Goal: Task Accomplishment & Management: Use online tool/utility

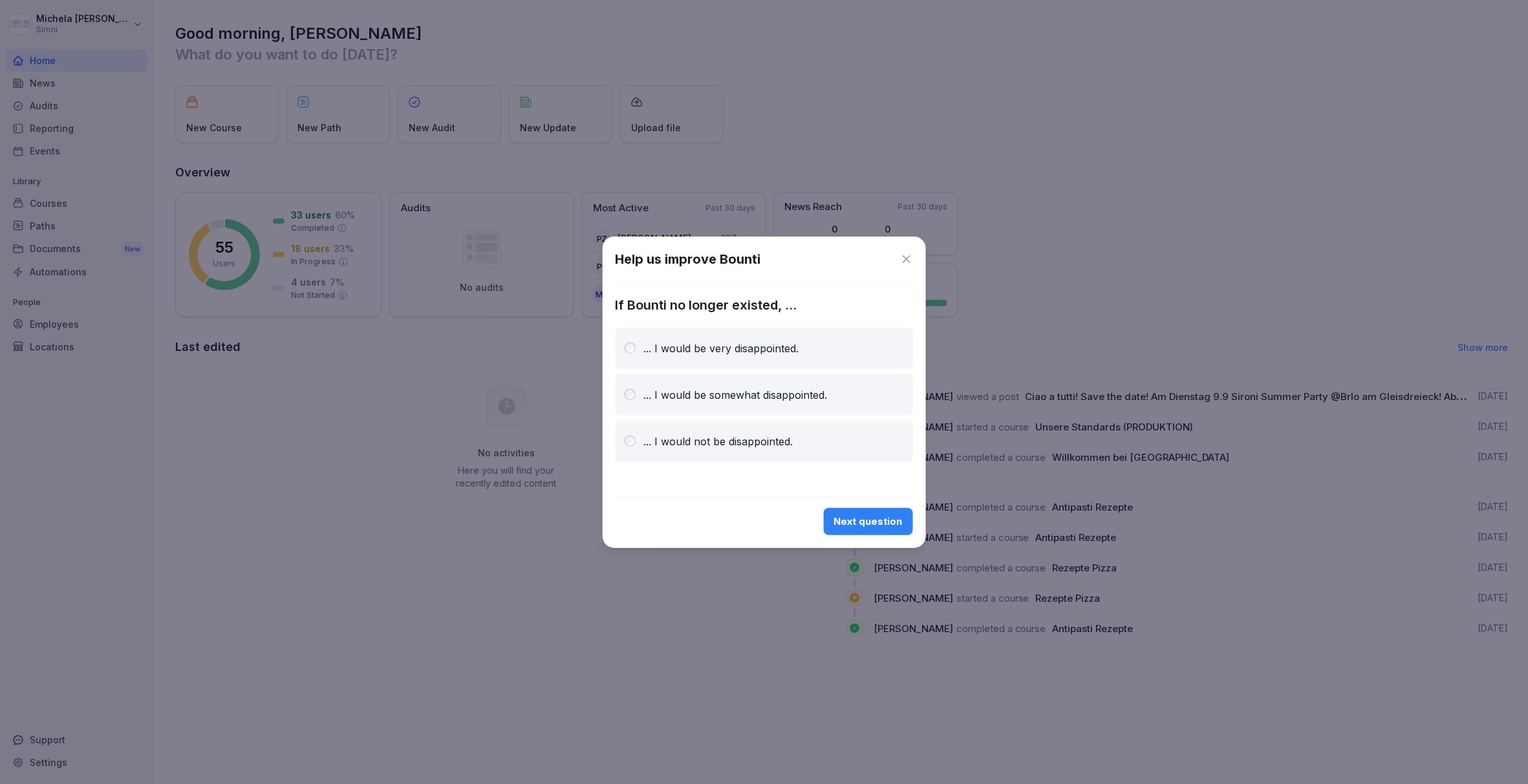
click at [888, 526] on div "Next question" at bounding box center [868, 522] width 68 height 14
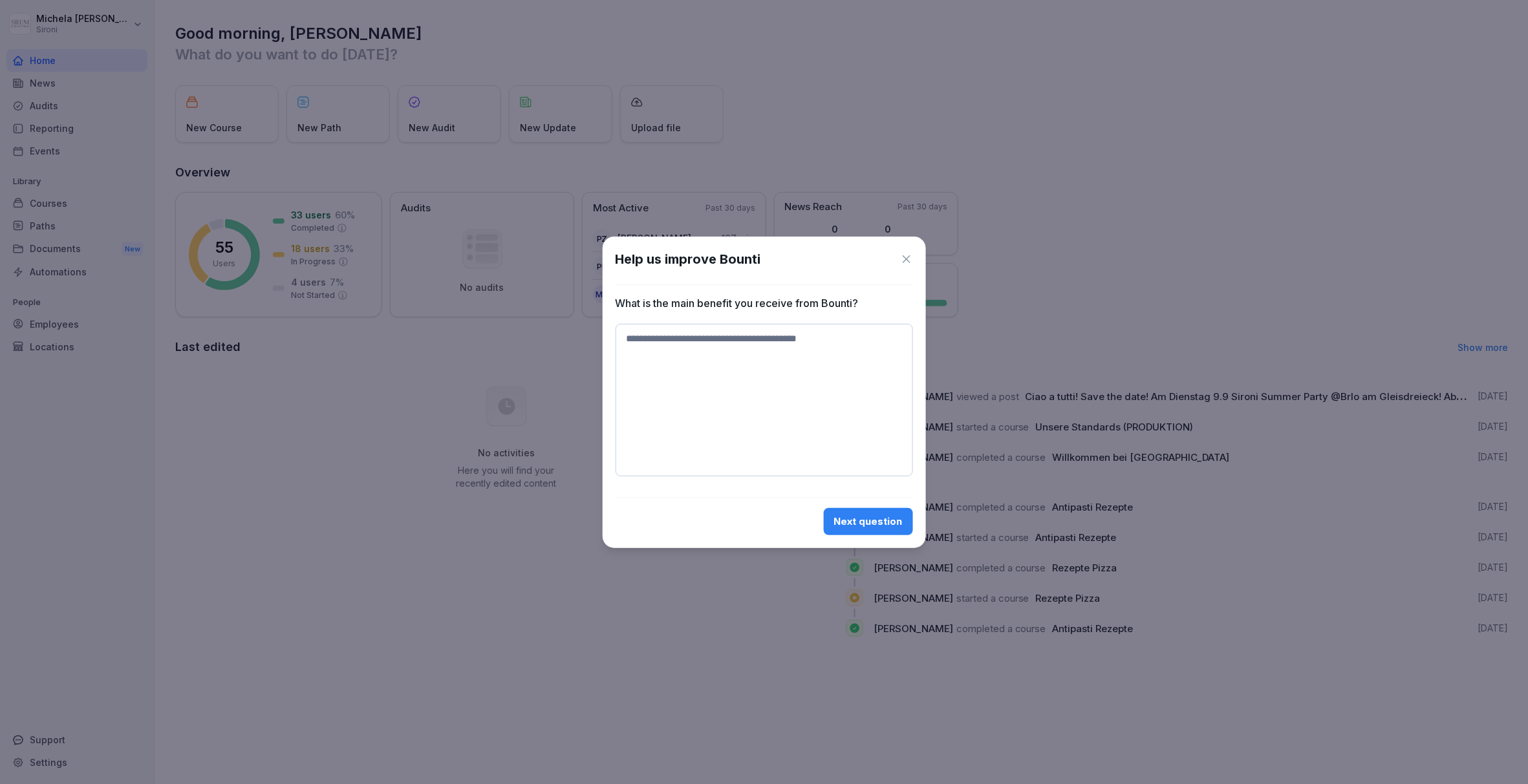
click at [909, 257] on icon at bounding box center [907, 259] width 13 height 13
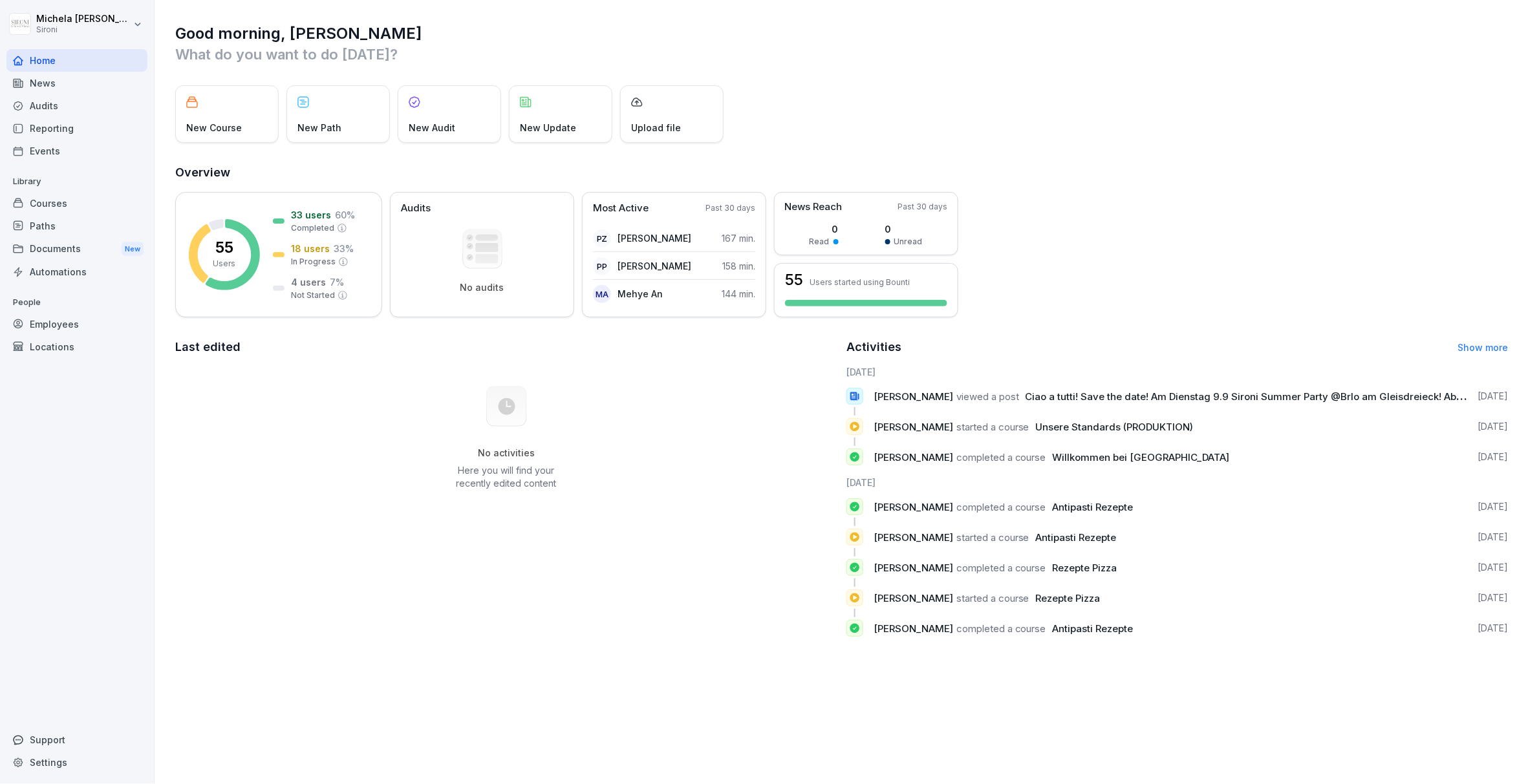
click at [74, 200] on div "Courses" at bounding box center [77, 203] width 141 height 23
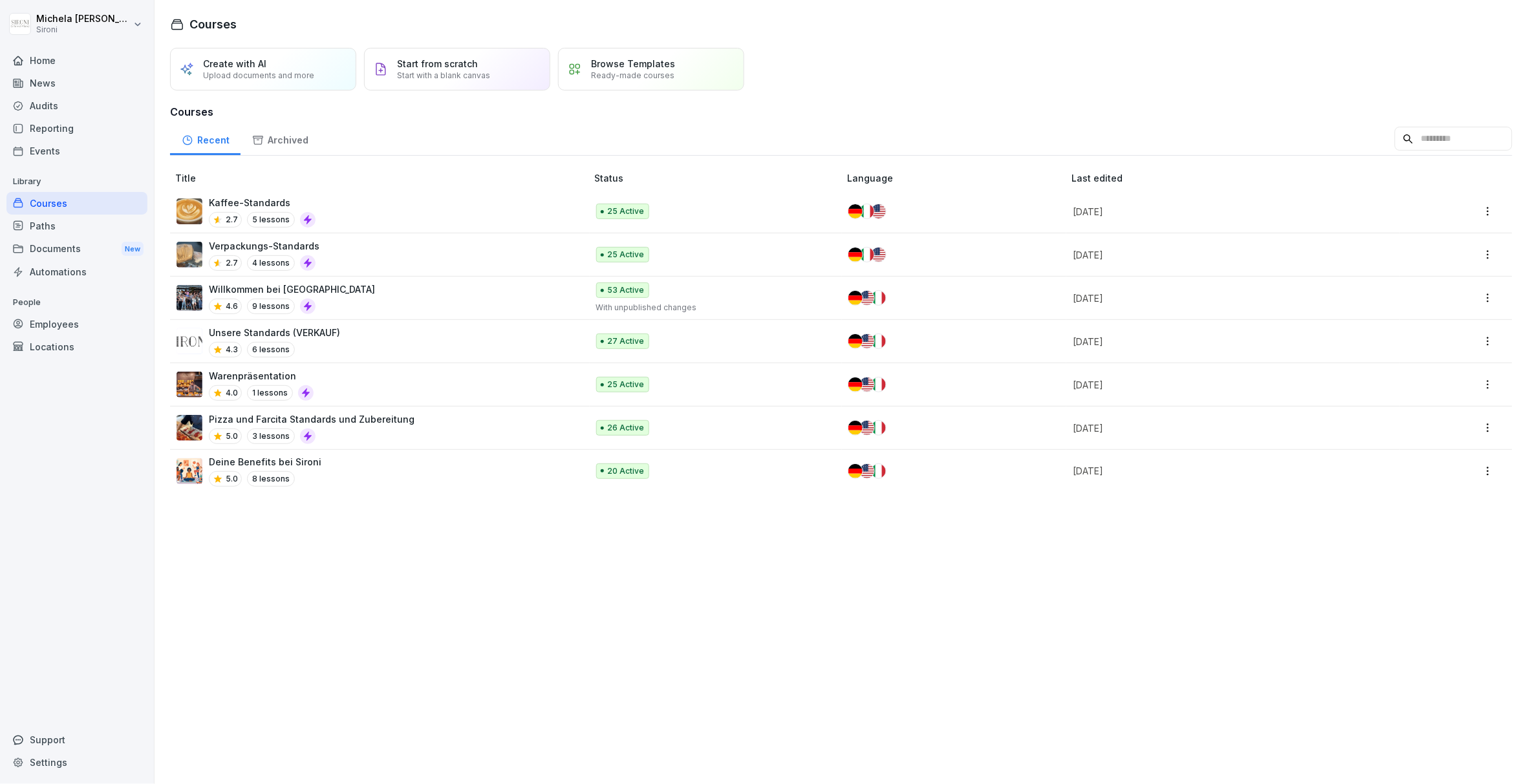
click at [345, 292] on div "Willkommen bei Sironi 4.6 9 lessons" at bounding box center [376, 299] width 398 height 32
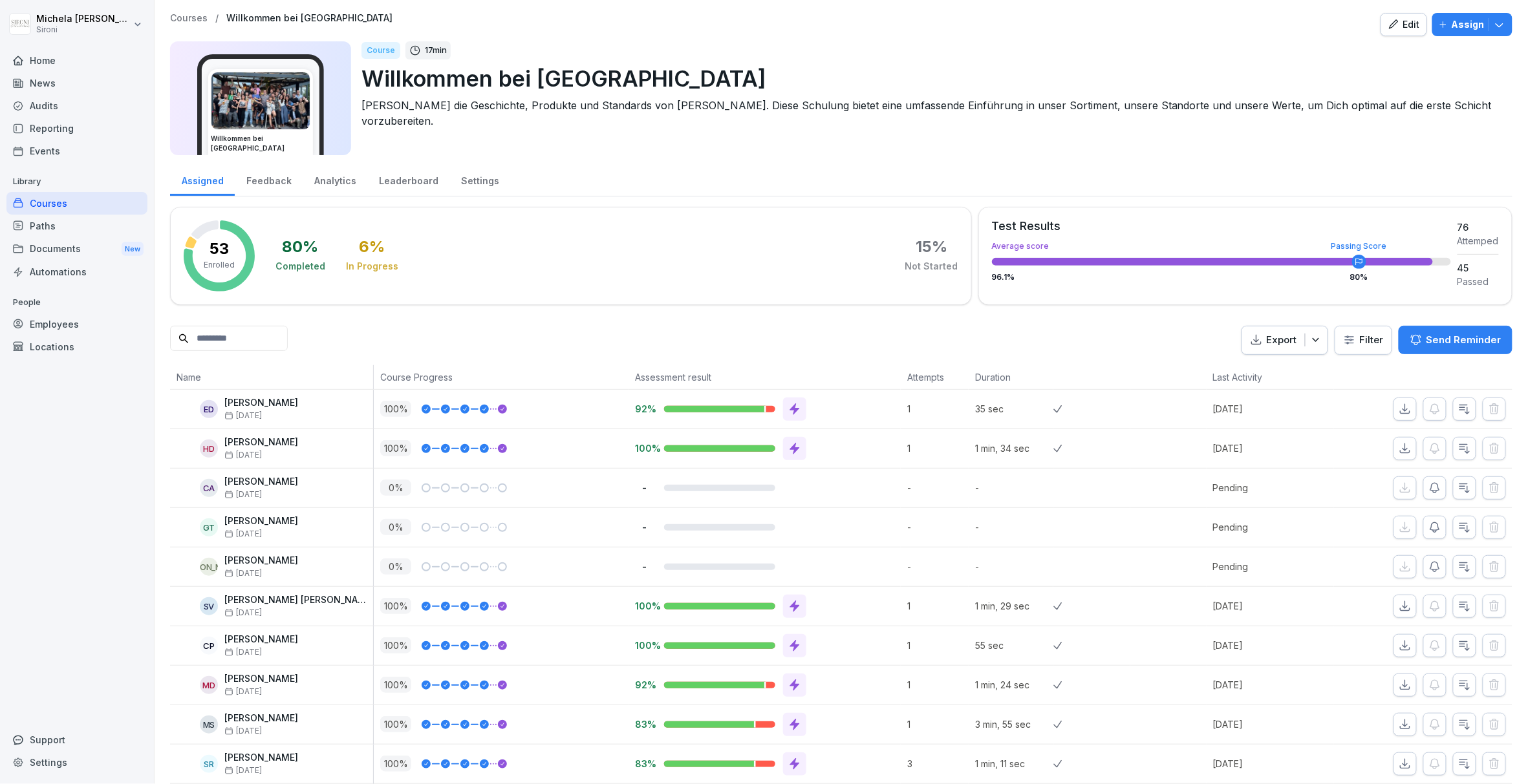
click at [1415, 20] on div "Edit" at bounding box center [1404, 24] width 32 height 14
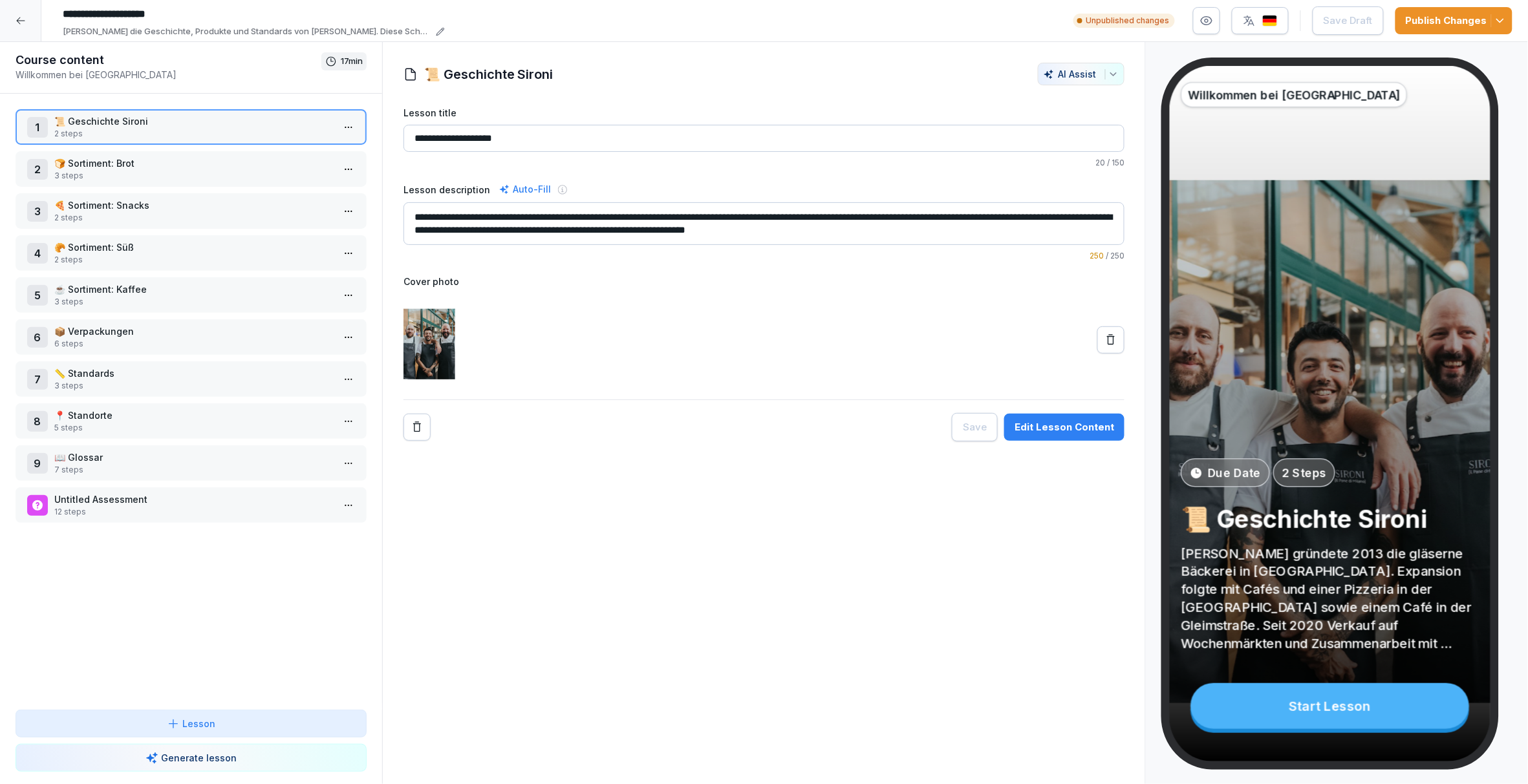
click at [21, 26] on div at bounding box center [21, 21] width 42 height 42
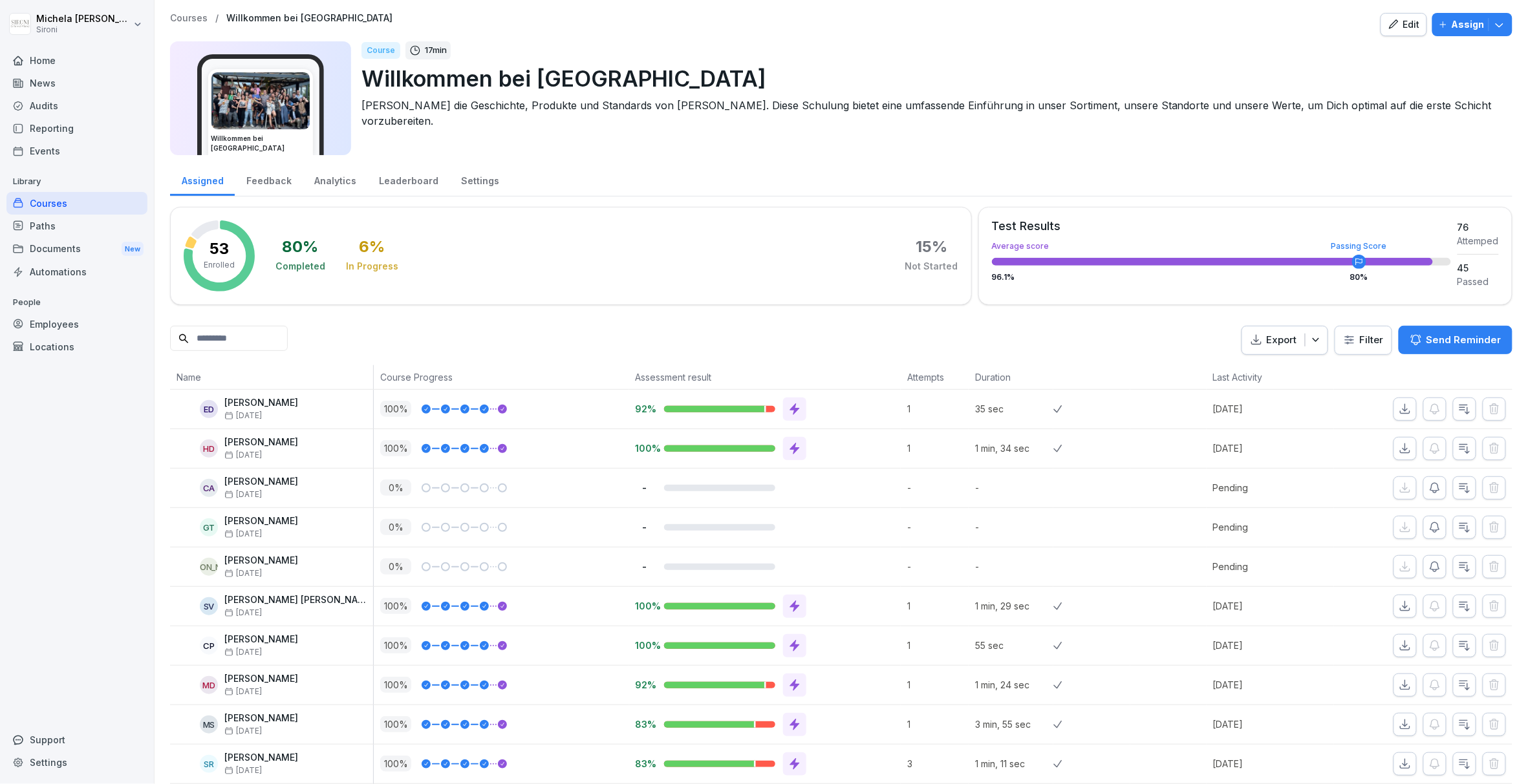
click at [192, 17] on p "Courses" at bounding box center [189, 18] width 37 height 11
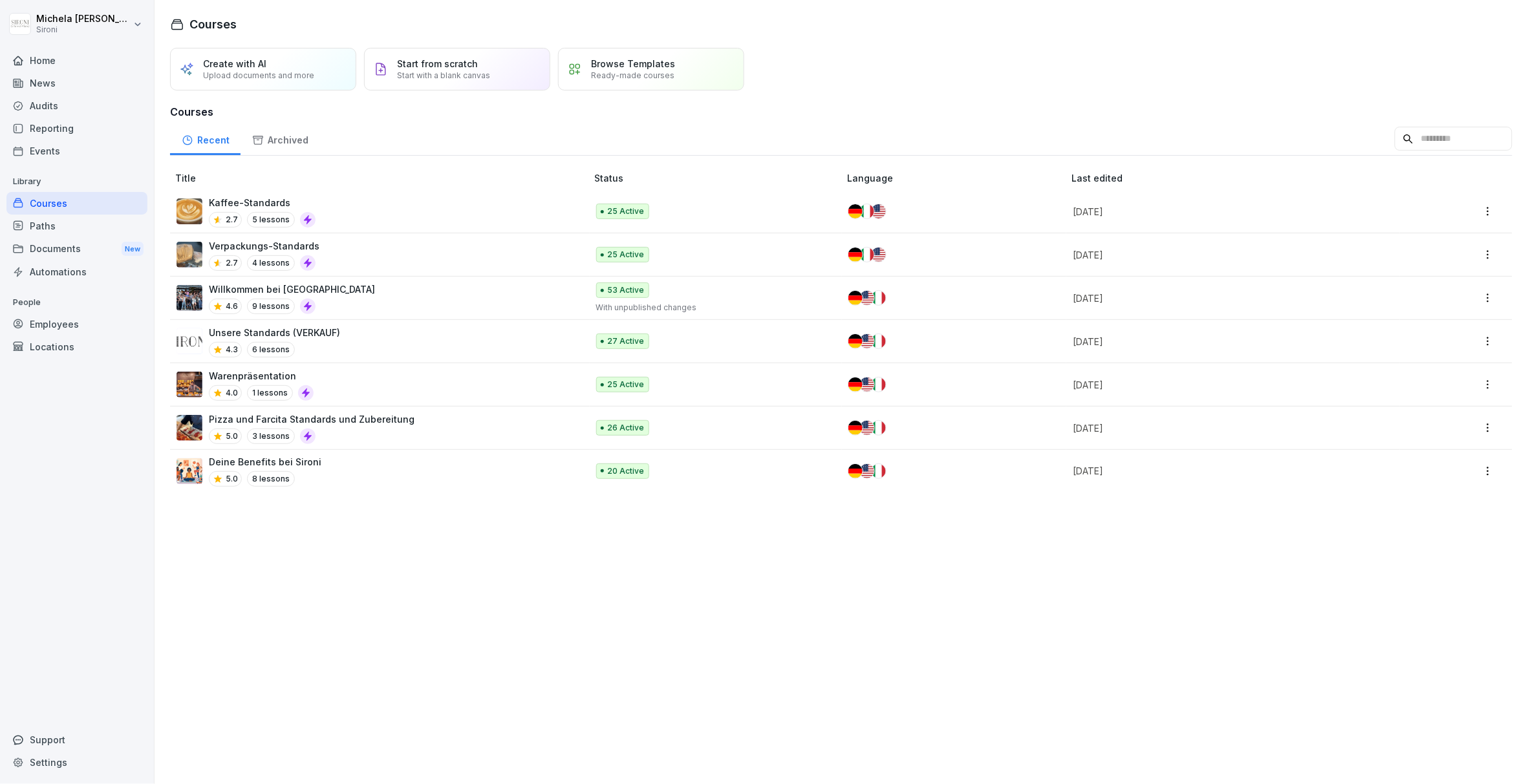
click at [332, 334] on p "Unsere Standards (VERKAUF)" at bounding box center [274, 332] width 131 height 14
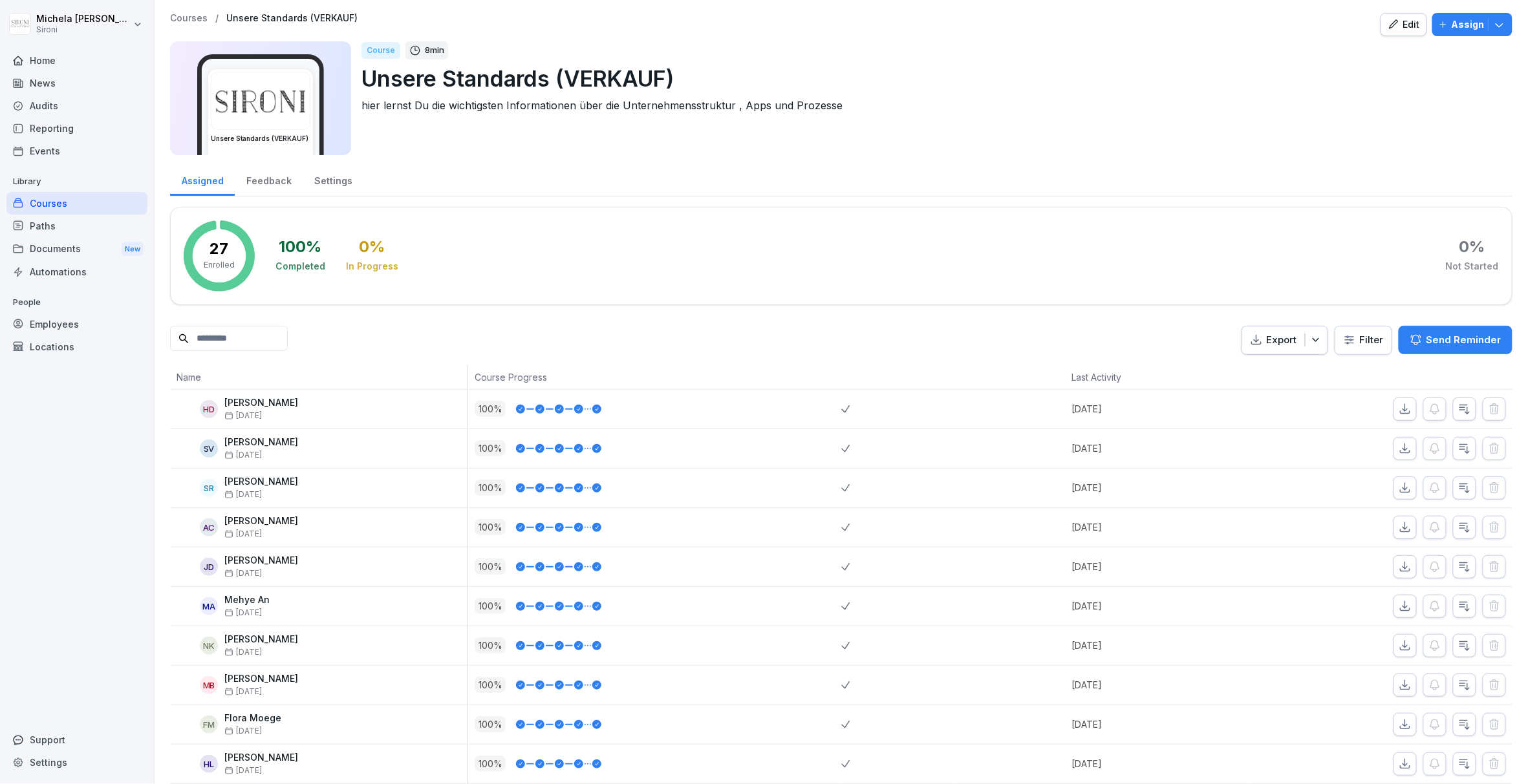
click at [1422, 15] on button "Edit" at bounding box center [1404, 24] width 47 height 23
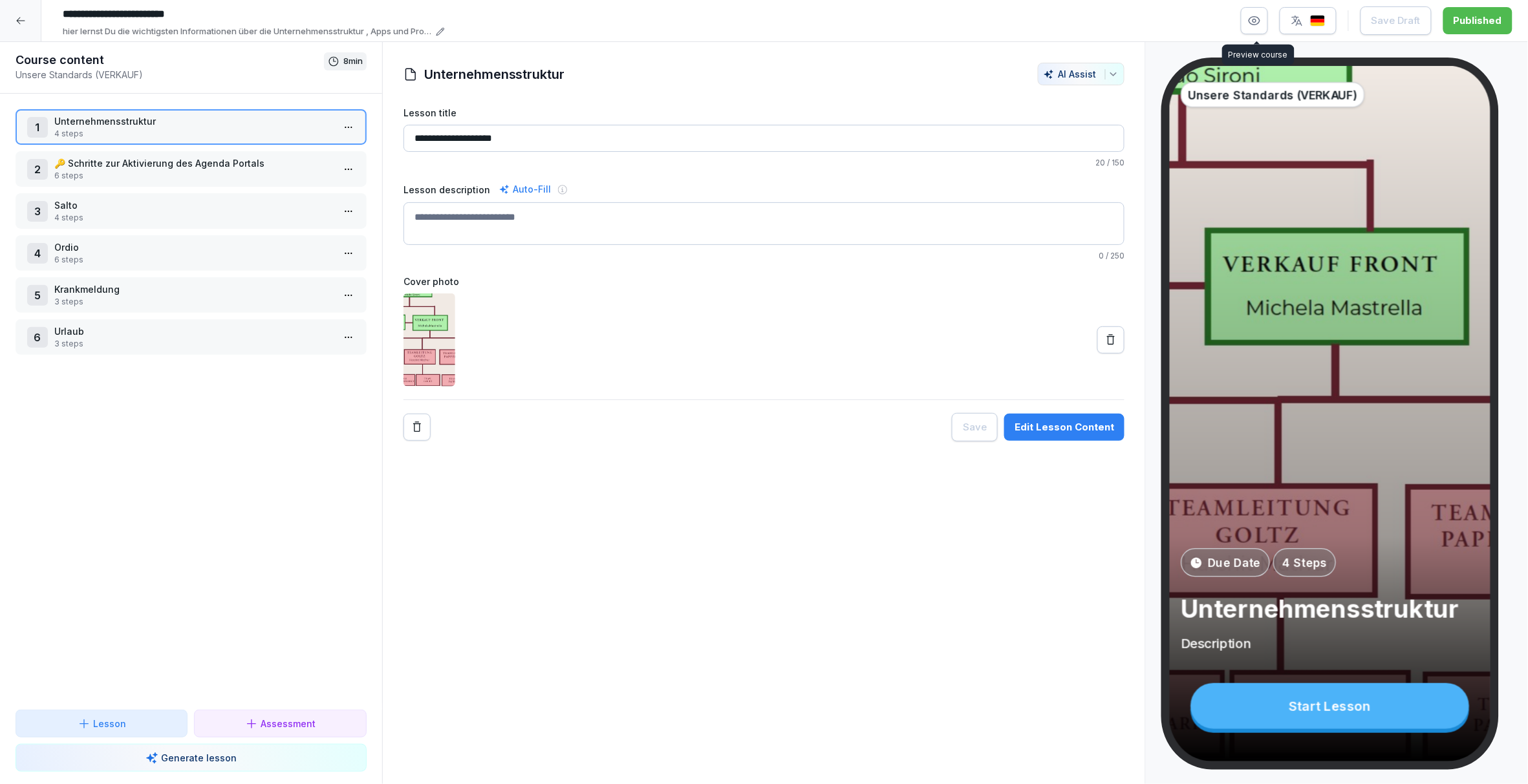
click at [1255, 24] on icon "button" at bounding box center [1254, 21] width 11 height 9
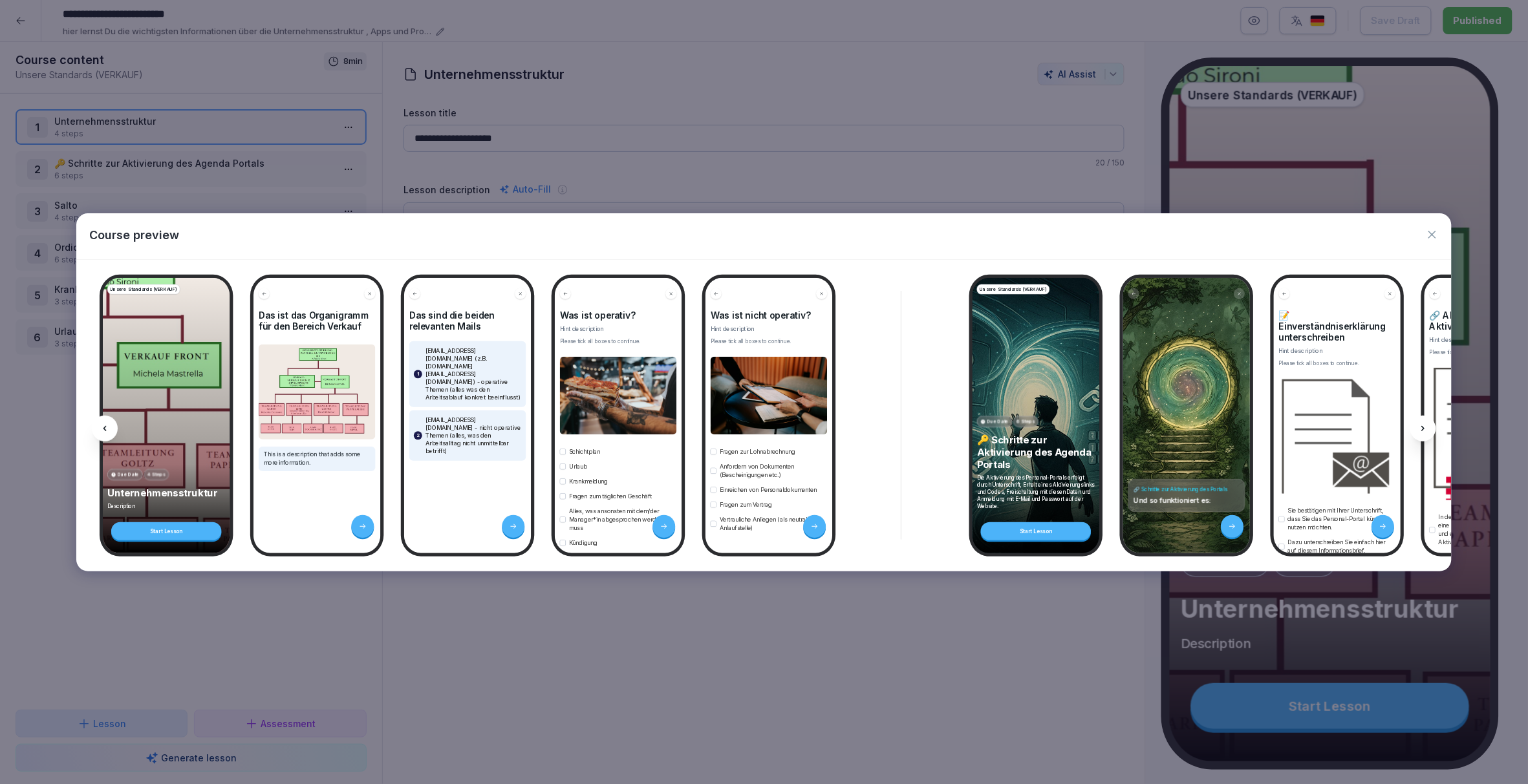
click at [1430, 431] on div at bounding box center [1423, 429] width 26 height 26
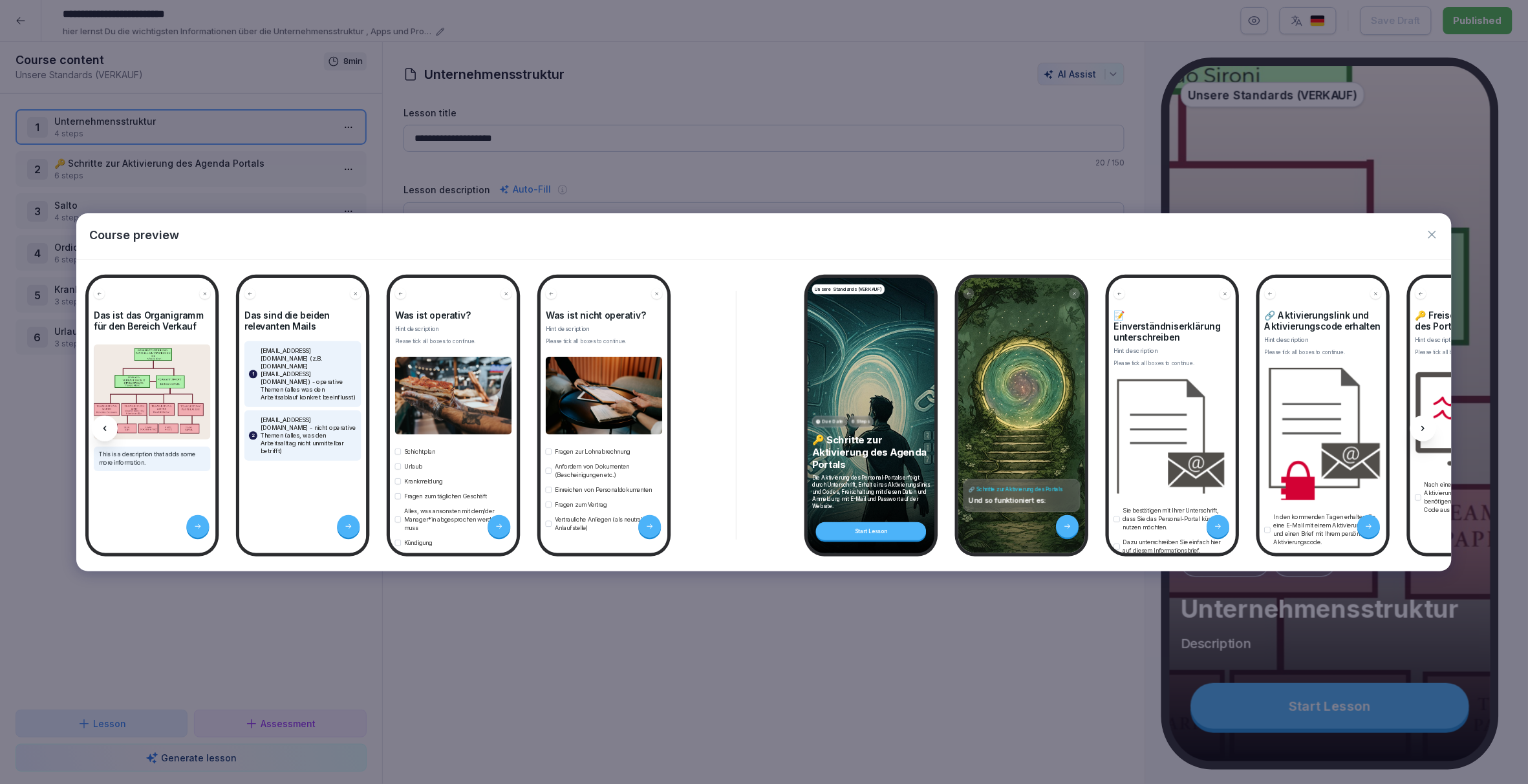
scroll to position [0, 172]
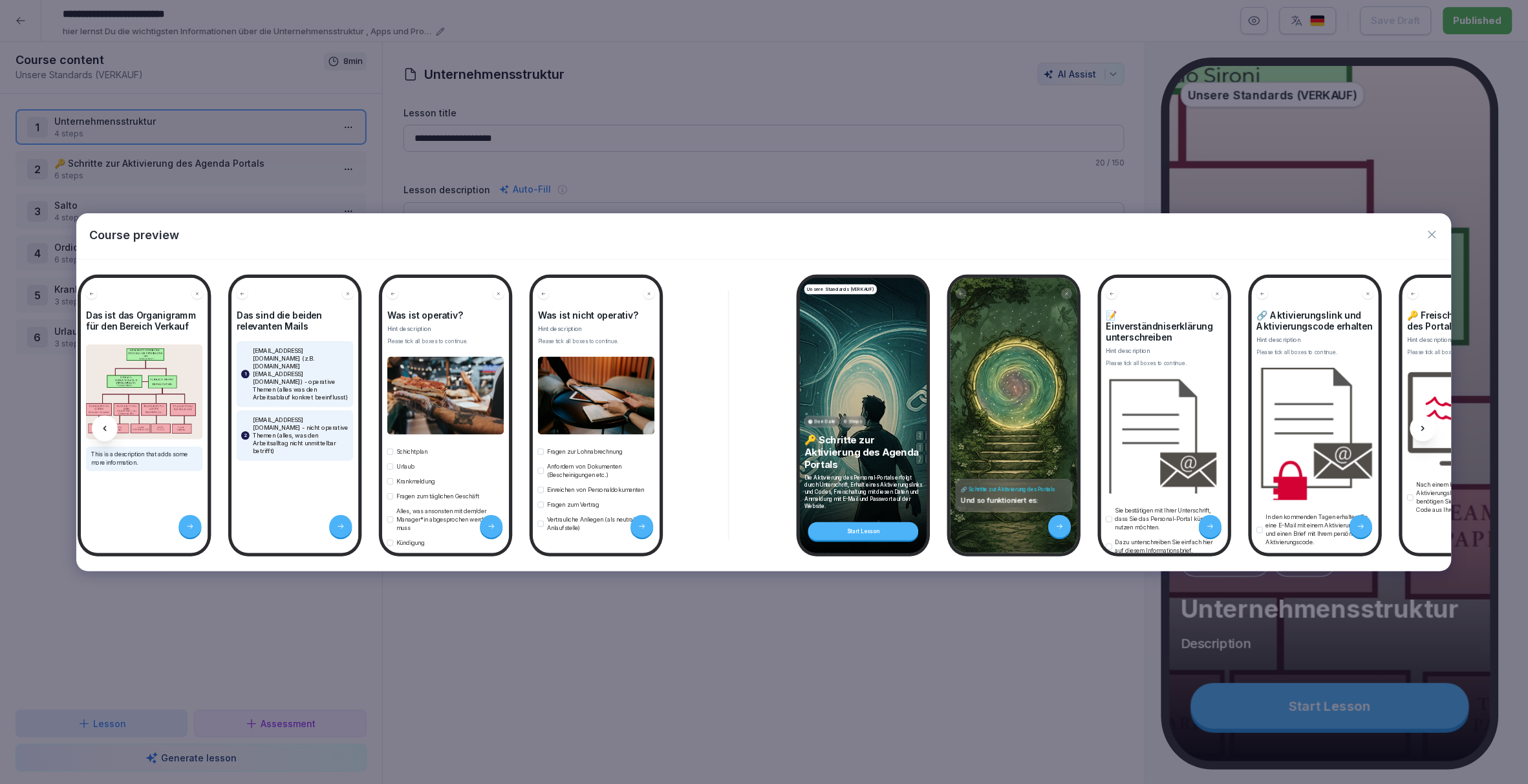
click at [104, 434] on div at bounding box center [105, 429] width 26 height 26
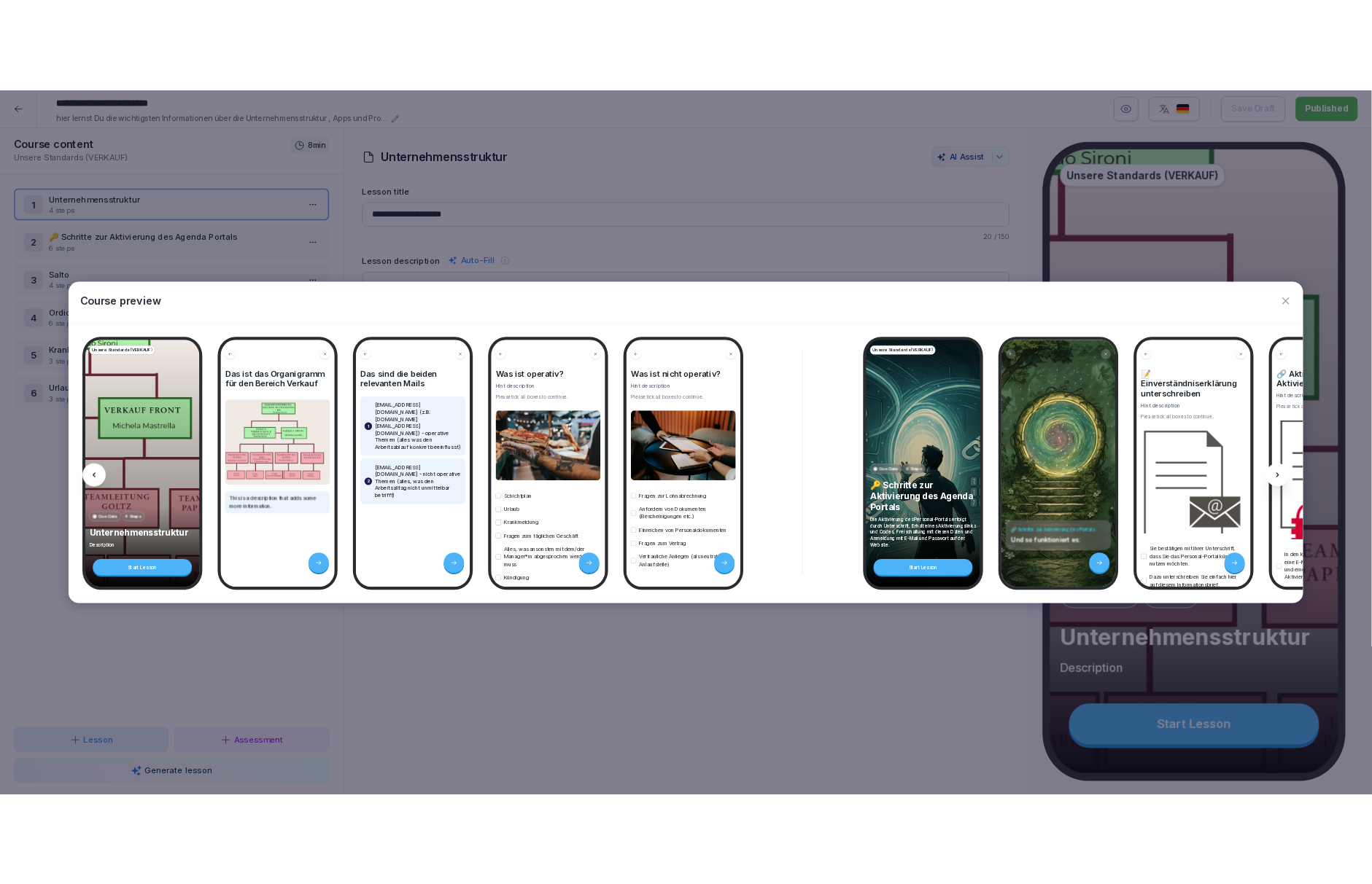
scroll to position [0, 0]
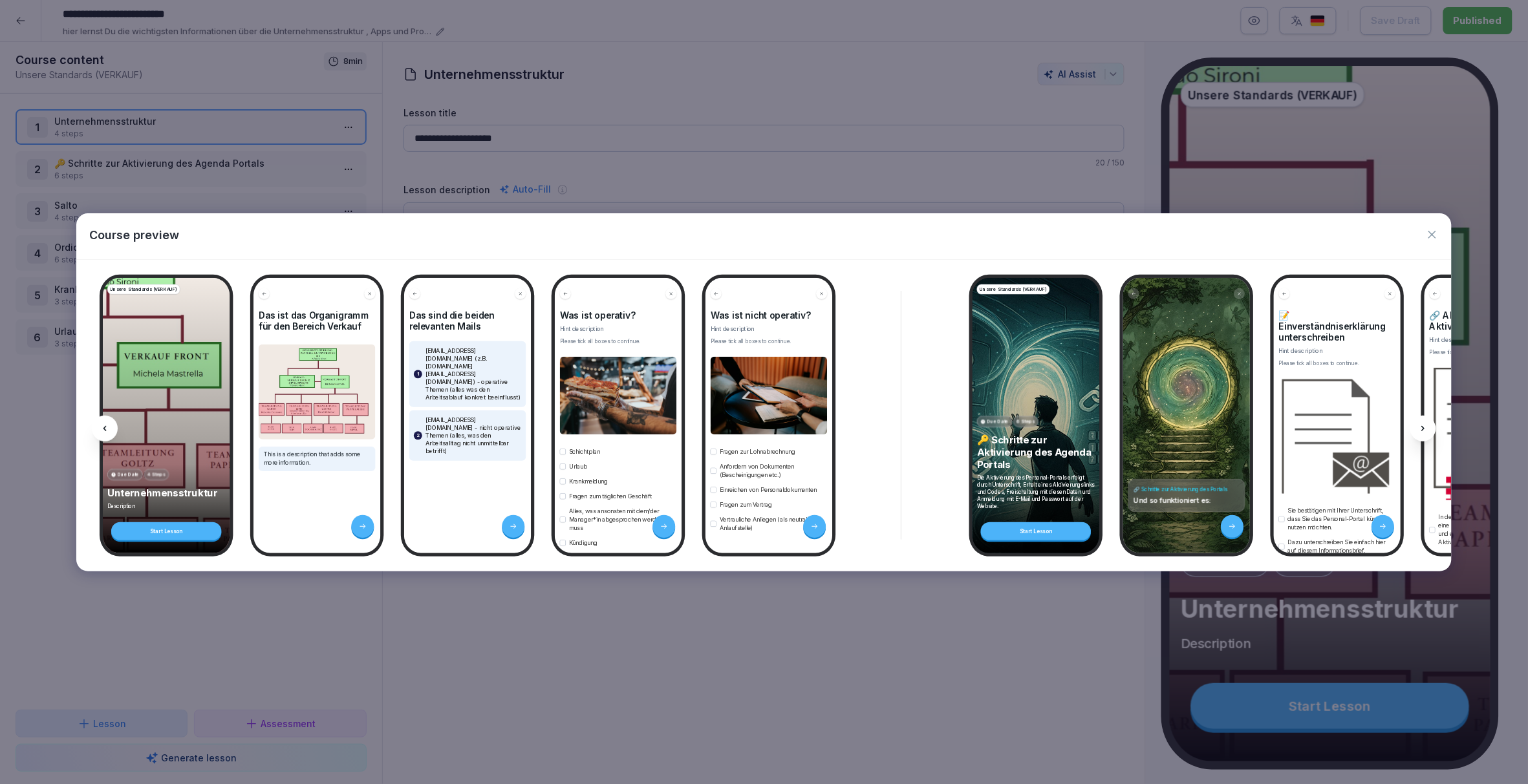
click at [1435, 233] on icon "button" at bounding box center [1432, 235] width 13 height 13
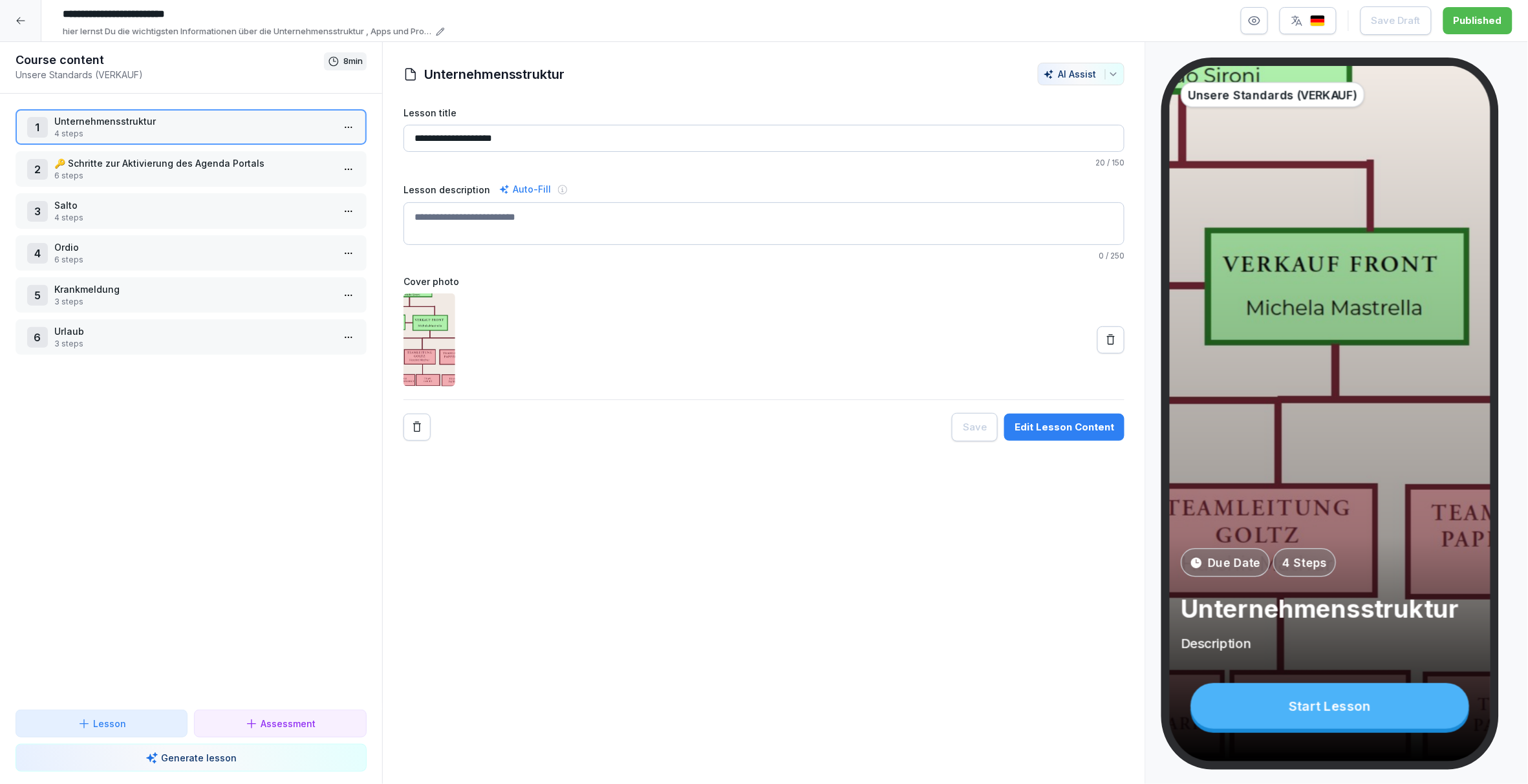
click at [163, 129] on p "4 steps" at bounding box center [194, 134] width 279 height 11
click at [1259, 28] on button "button" at bounding box center [1254, 21] width 27 height 27
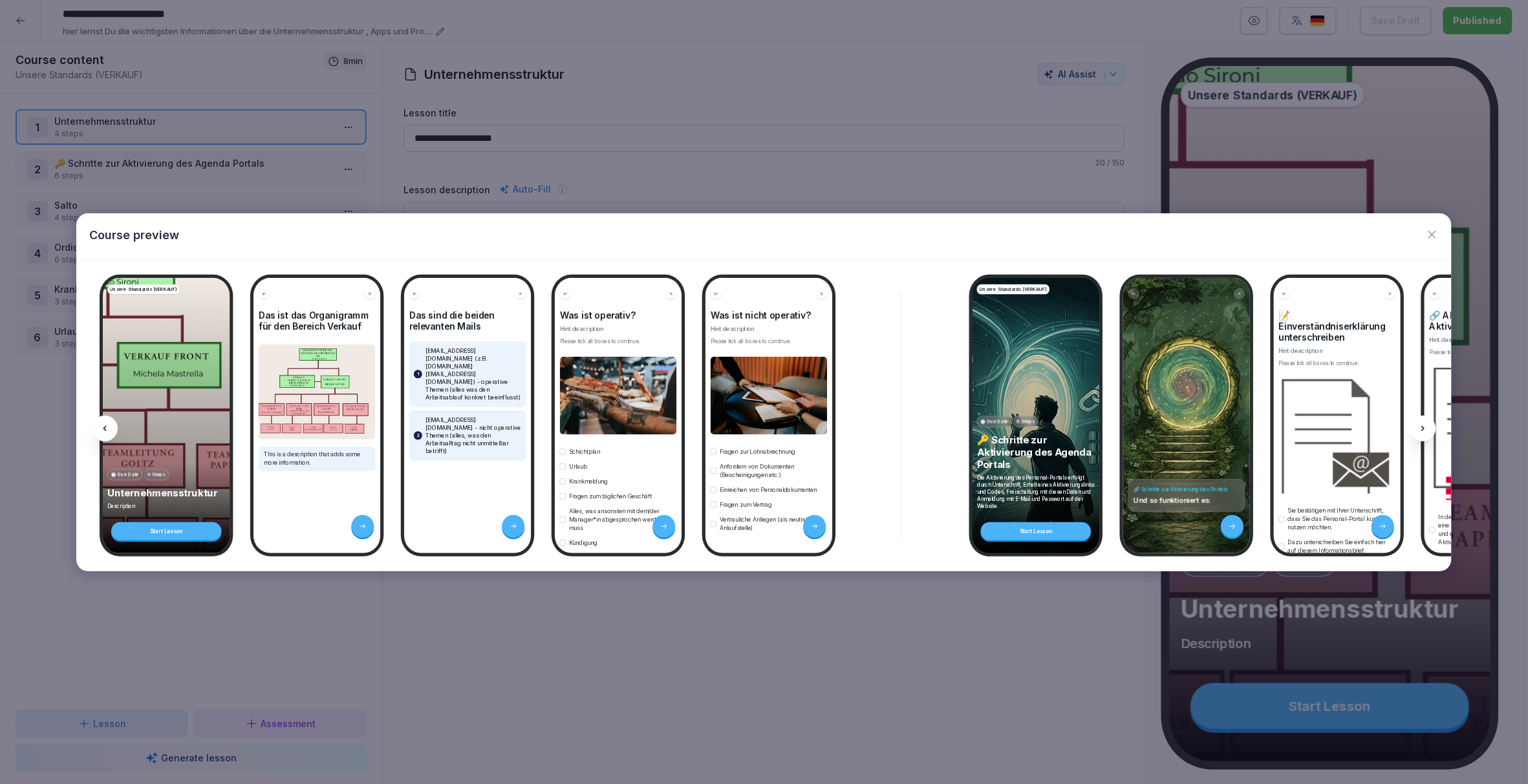
click at [1433, 233] on icon "button" at bounding box center [1432, 235] width 13 height 13
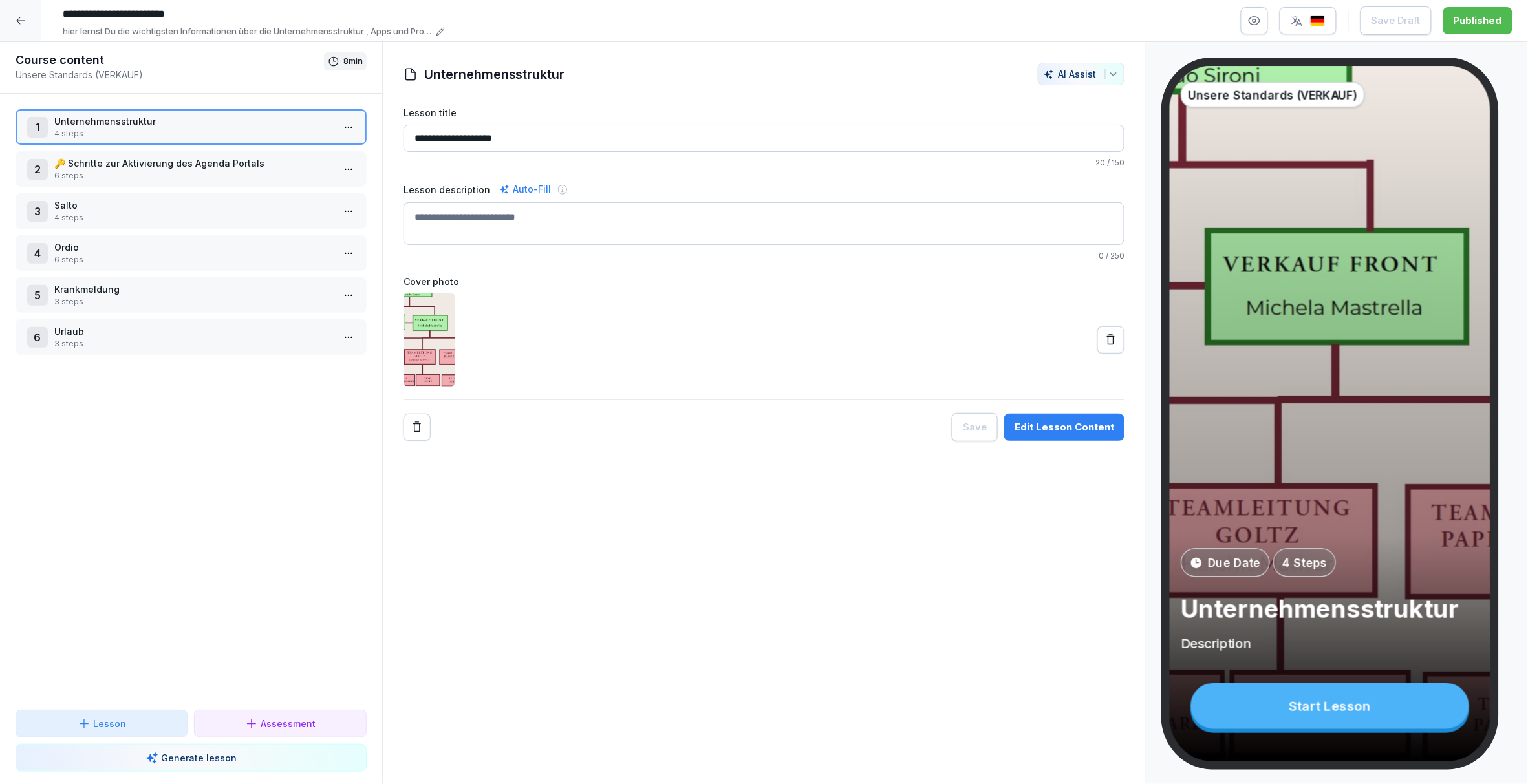
click at [653, 582] on div "**********" at bounding box center [764, 414] width 765 height 743
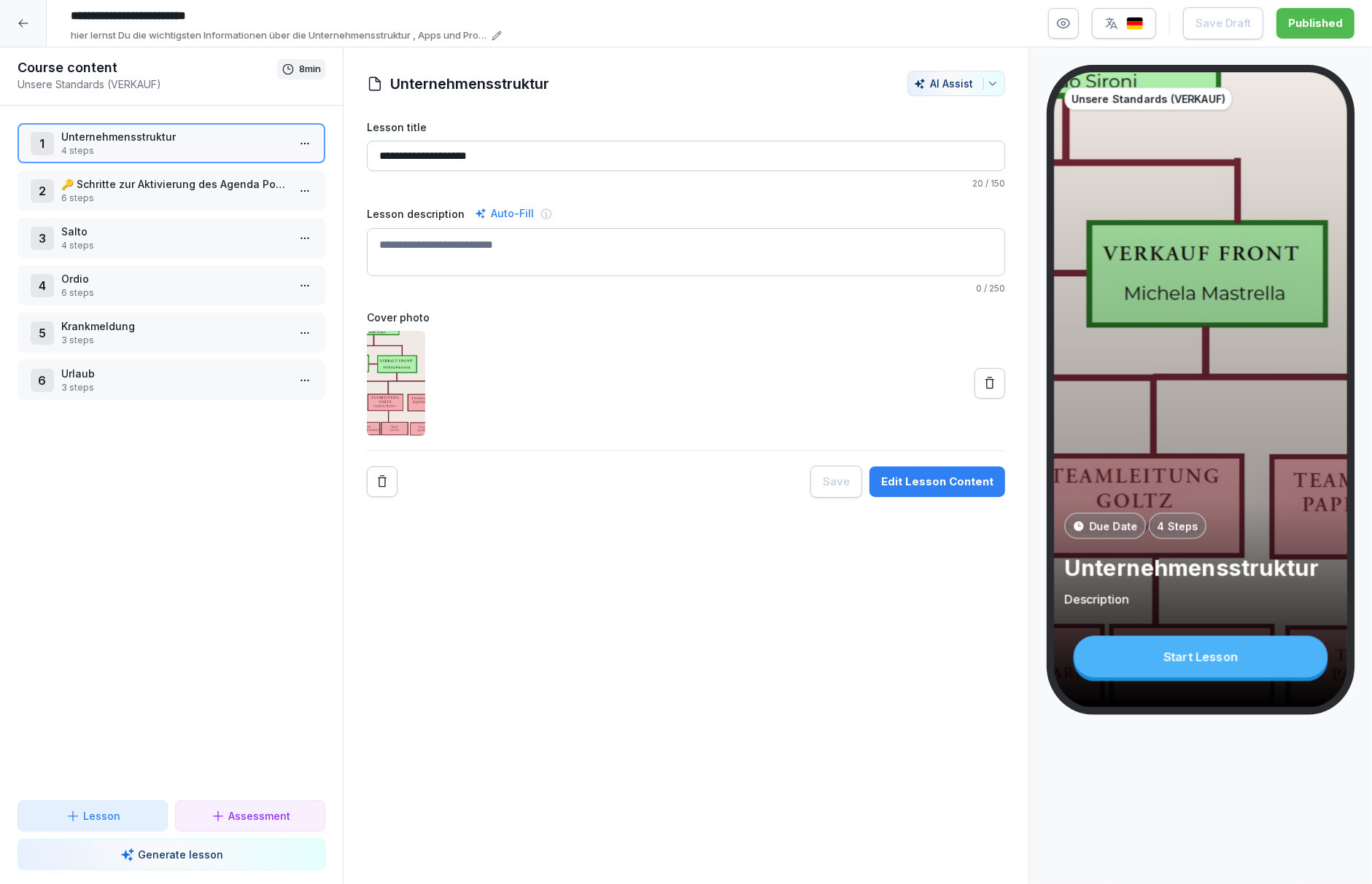
click at [20, 19] on icon at bounding box center [23, 23] width 11 height 11
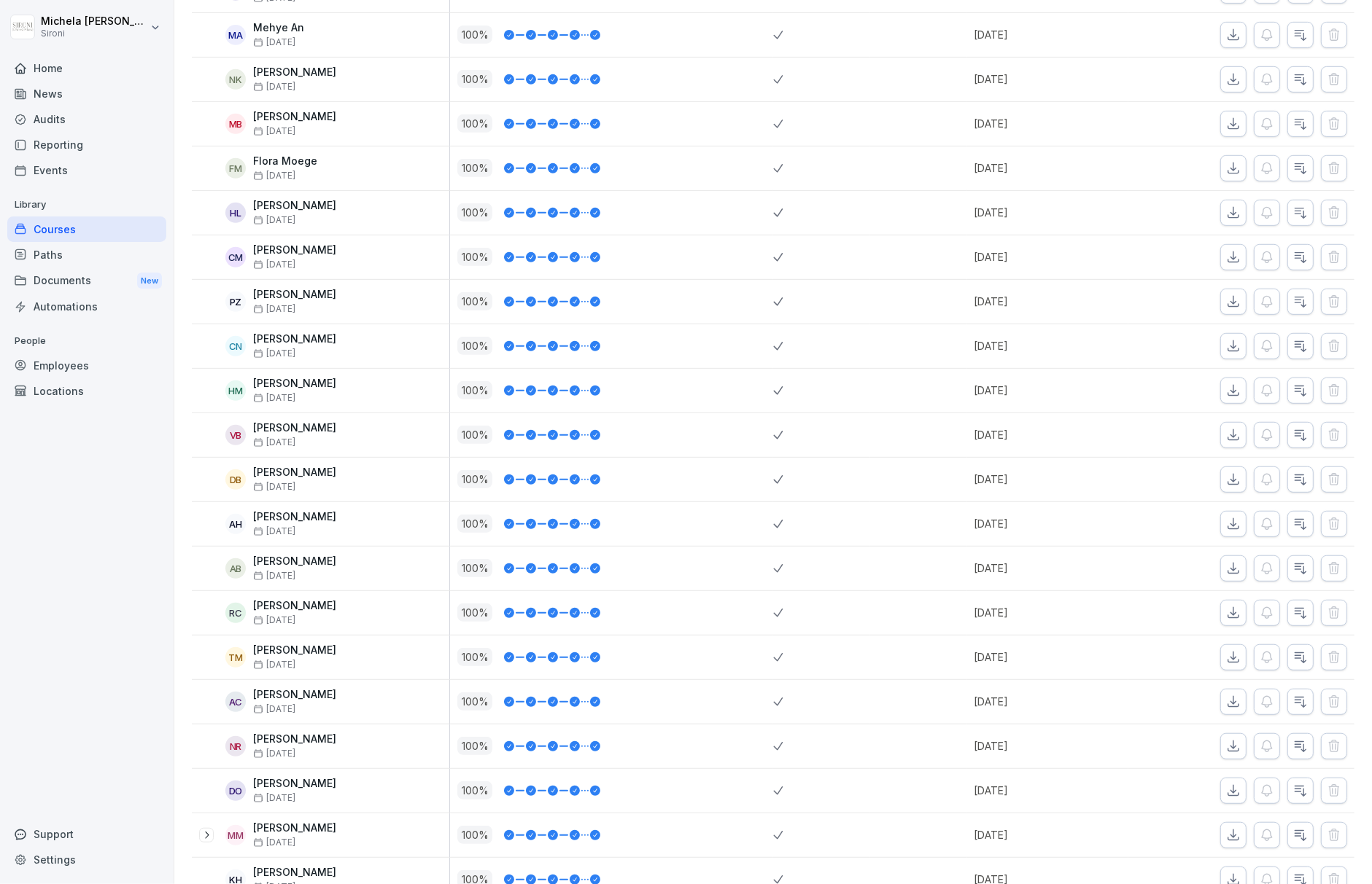
scroll to position [649, 0]
click at [328, 697] on p "[PERSON_NAME]" at bounding box center [295, 694] width 83 height 12
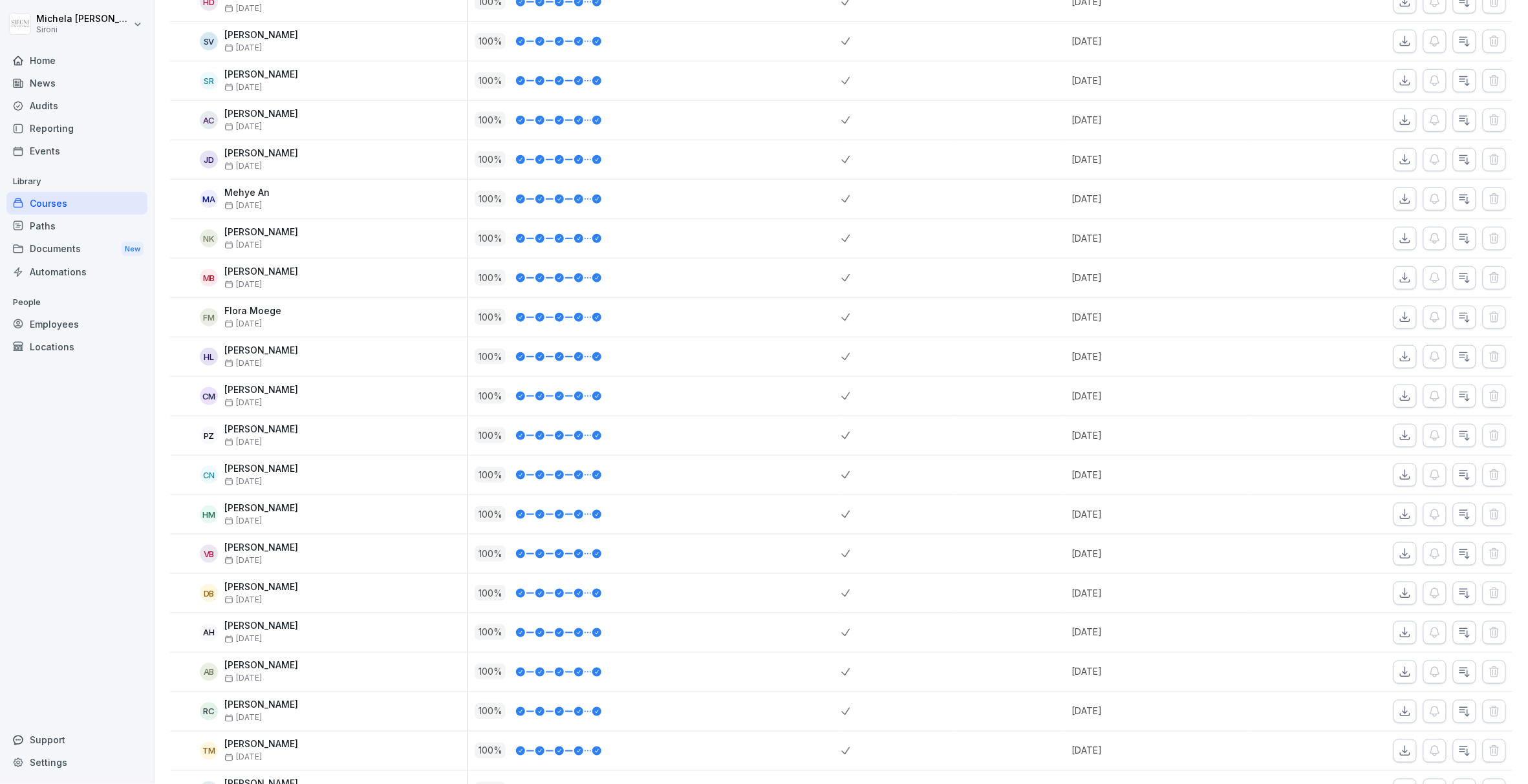
scroll to position [0, 0]
